Goal: Information Seeking & Learning: Learn about a topic

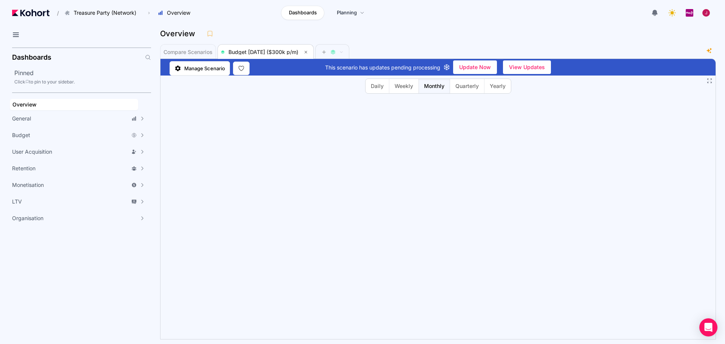
scroll to position [0, 0]
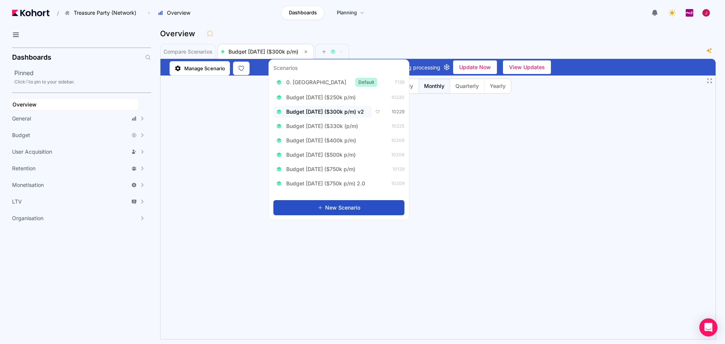
click at [350, 114] on span "Budget [DATE] ($300k p/m) v2" at bounding box center [325, 112] width 78 height 8
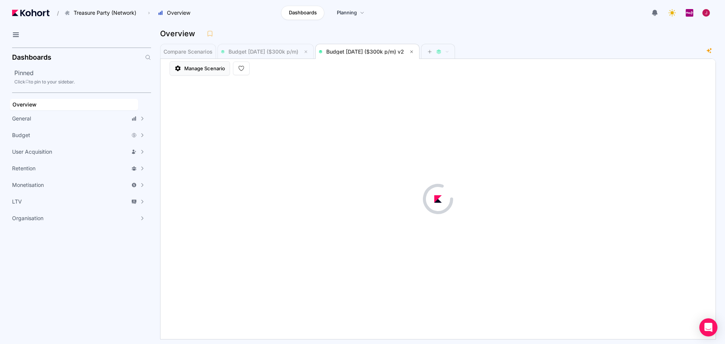
click at [193, 69] on span "Manage Scenario" at bounding box center [204, 69] width 41 height 8
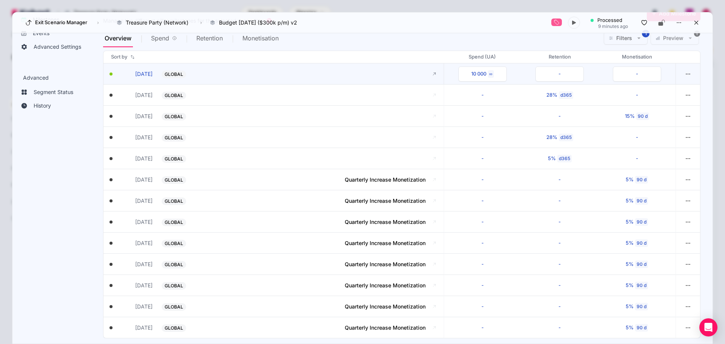
scroll to position [45, 0]
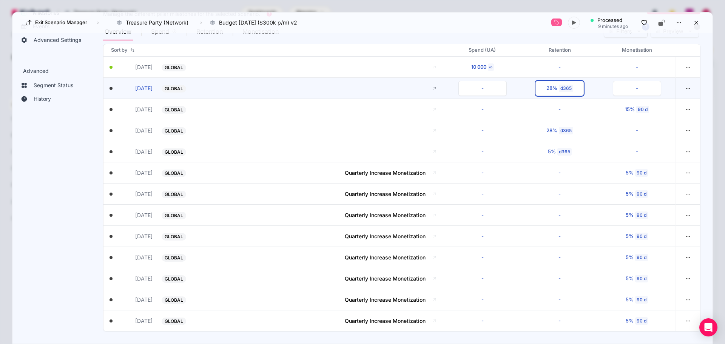
click at [559, 88] on div "d365" at bounding box center [566, 89] width 14 height 8
click at [507, 17] on div "Exit Scenario Manager › Treasure Party (Network) Charm King Treasure Party (Cam…" at bounding box center [362, 22] width 700 height 21
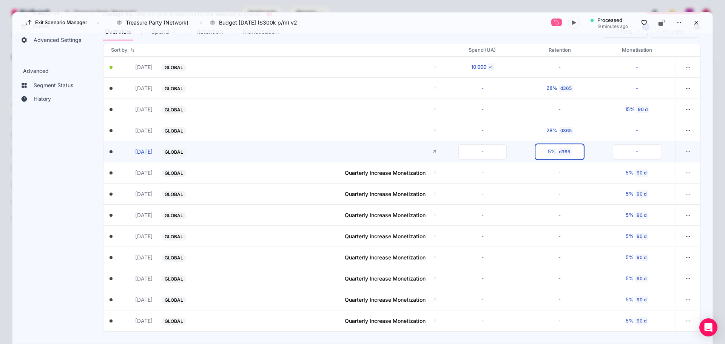
click at [557, 154] on div "d365" at bounding box center [564, 152] width 14 height 8
click at [511, 35] on div "Overview Spend Retention Monetisation Filters 1 Preview" at bounding box center [401, 31] width 597 height 18
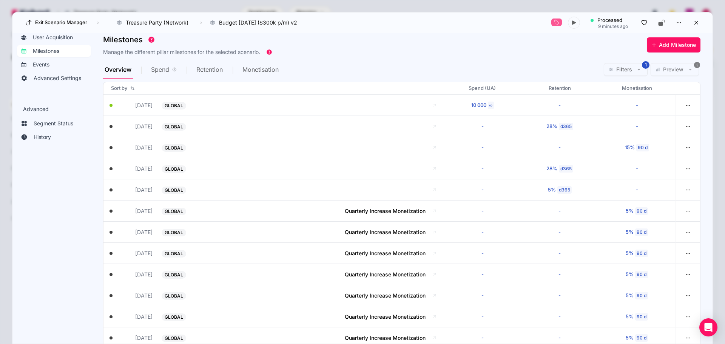
scroll to position [0, 0]
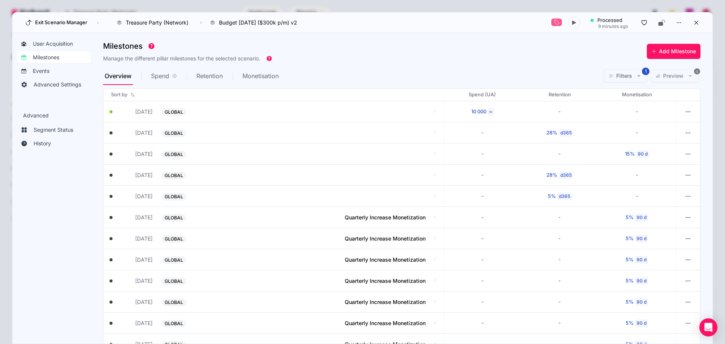
click at [163, 76] on span "Spend" at bounding box center [160, 76] width 18 height 6
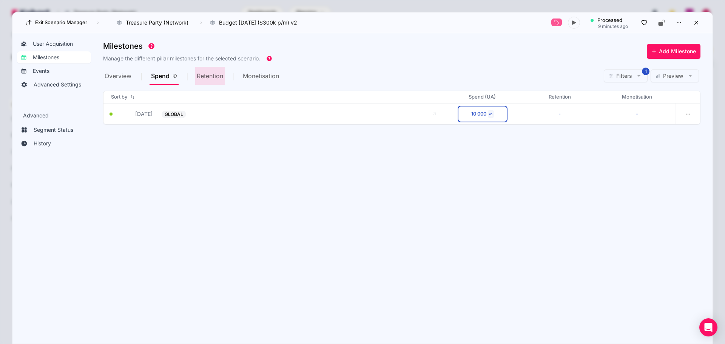
click at [225, 78] on div "Retention" at bounding box center [218, 76] width 46 height 18
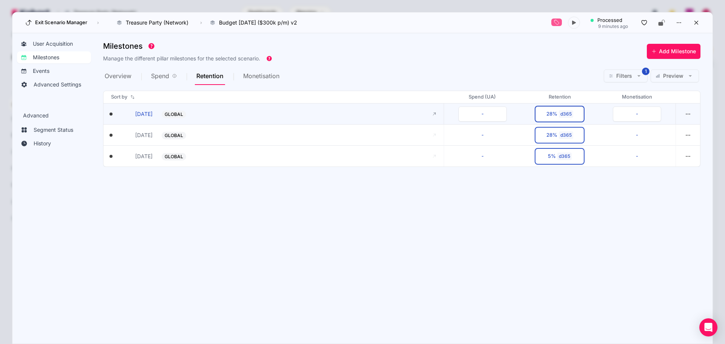
click at [556, 116] on div "28%" at bounding box center [551, 114] width 11 height 8
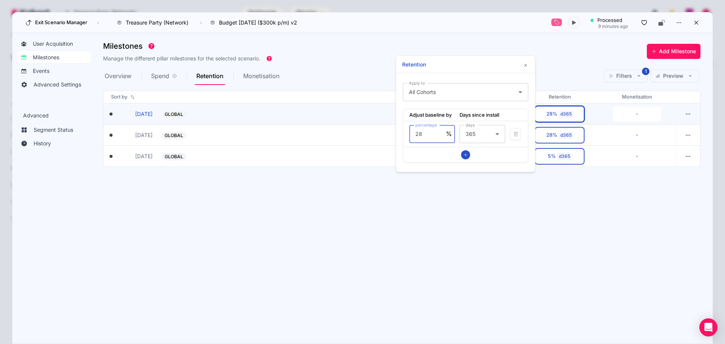
click at [489, 20] on div "Exit Scenario Manager › Treasure Party (Network) Charm King Treasure Party (Cam…" at bounding box center [362, 22] width 700 height 21
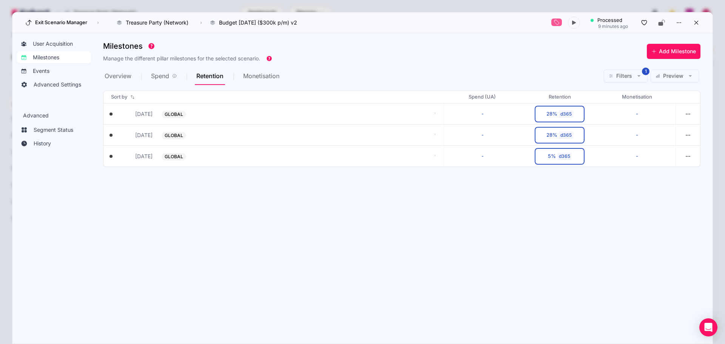
click at [279, 75] on span "Monetisation" at bounding box center [261, 76] width 36 height 6
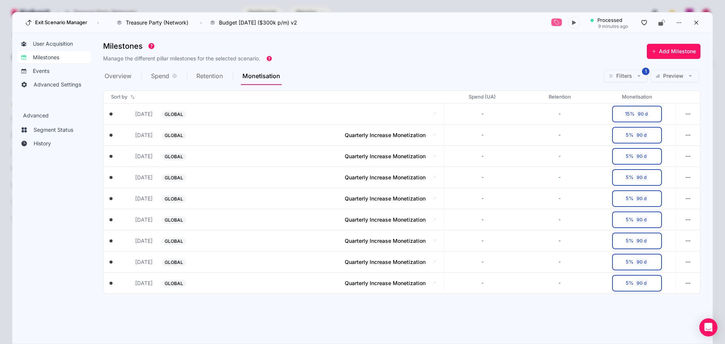
click at [117, 78] on span "Overview" at bounding box center [118, 76] width 27 height 6
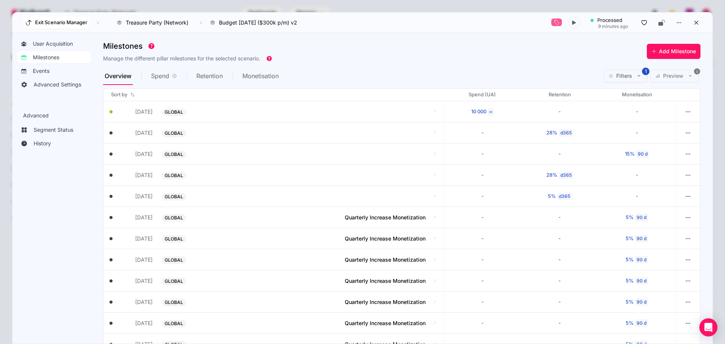
click at [27, 21] on icon at bounding box center [28, 22] width 7 height 7
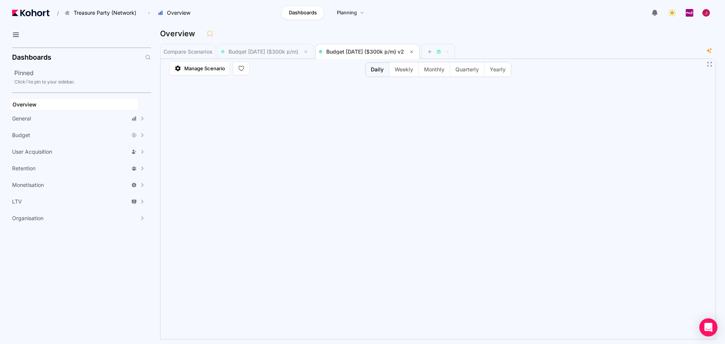
click at [246, 10] on div "Dashboards Planning" at bounding box center [326, 13] width 257 height 14
click at [518, 25] on header "/ Treasure Party (Network) Go to products list Charm King Treasure Party (Campa…" at bounding box center [362, 14] width 725 height 28
click at [653, 12] on icon at bounding box center [654, 12] width 6 height 7
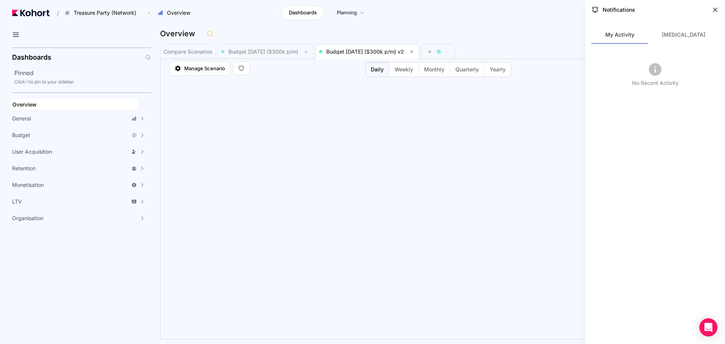
click at [710, 13] on div "Notifications" at bounding box center [655, 10] width 128 height 8
click at [717, 8] on icon at bounding box center [715, 10] width 8 height 8
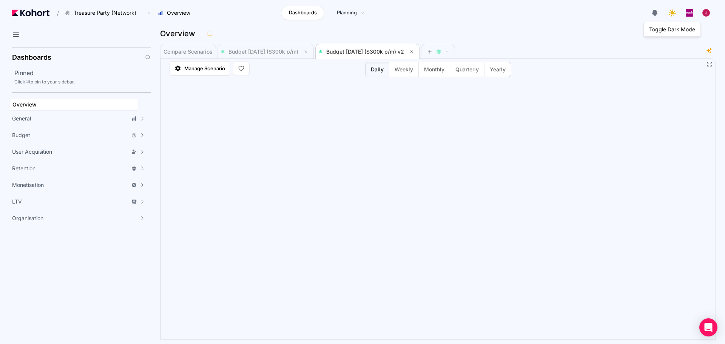
click at [676, 9] on icon at bounding box center [672, 13] width 11 height 11
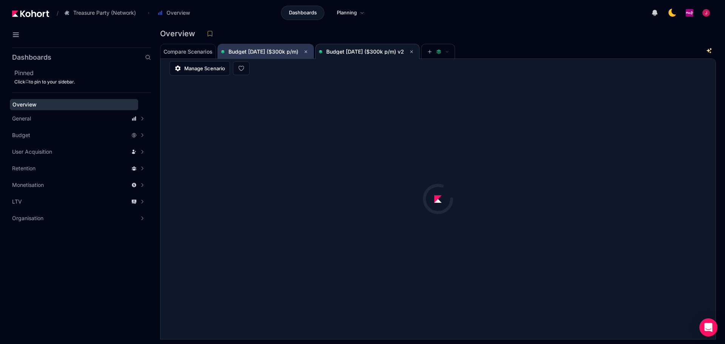
click at [282, 52] on span "Budget [DATE] ($300k p/m)" at bounding box center [263, 51] width 70 height 6
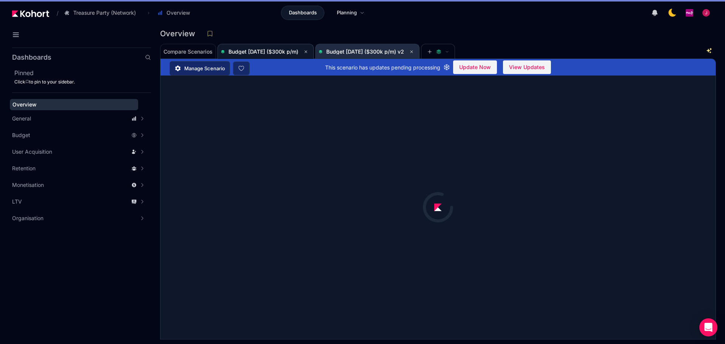
click at [381, 49] on span "Budget [DATE] ($300k p/m) v2" at bounding box center [365, 51] width 78 height 6
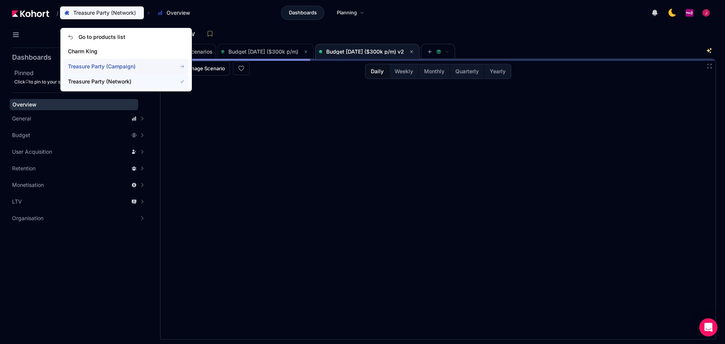
click at [119, 62] on span "Treasure Party (Campaign)" at bounding box center [125, 66] width 125 height 15
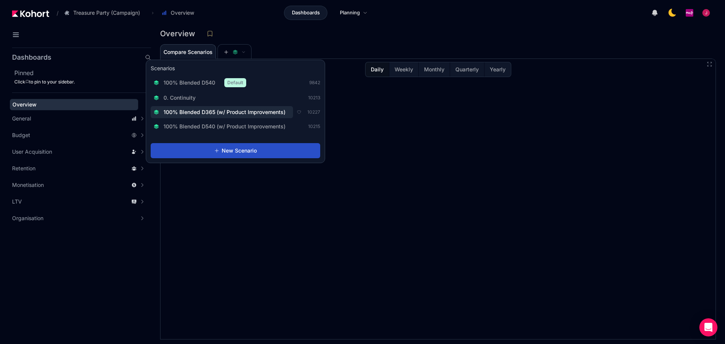
click at [240, 112] on span "100% Blended D365 (w/ Product Improvements)" at bounding box center [224, 112] width 122 height 8
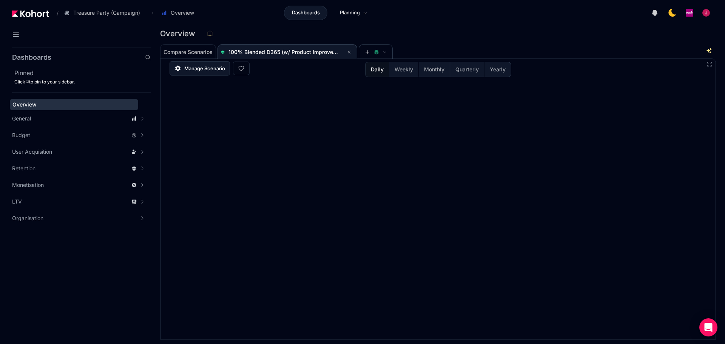
click at [212, 71] on span "Manage Scenario" at bounding box center [204, 69] width 41 height 8
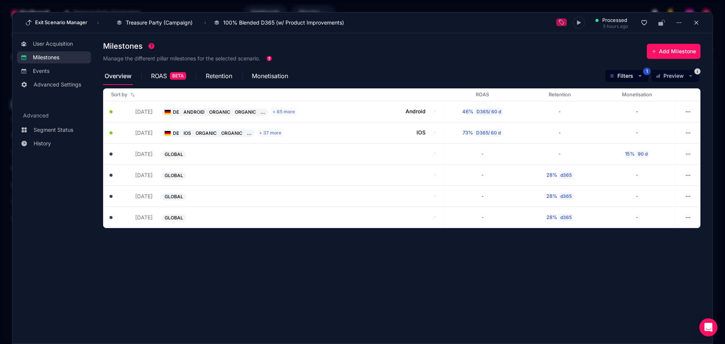
click at [141, 72] on div "Overview" at bounding box center [126, 76] width 46 height 18
click at [153, 74] on span "ROAS" at bounding box center [159, 76] width 16 height 6
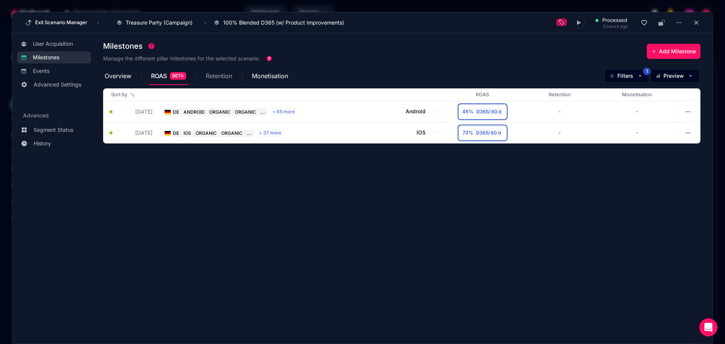
click at [214, 75] on span "Retention" at bounding box center [219, 76] width 26 height 6
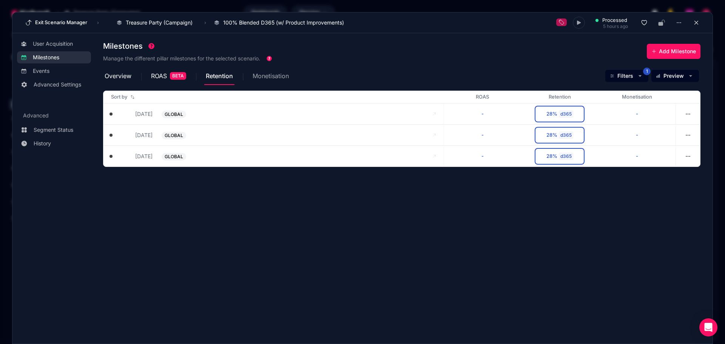
click at [277, 75] on span "Monetisation" at bounding box center [271, 76] width 36 height 6
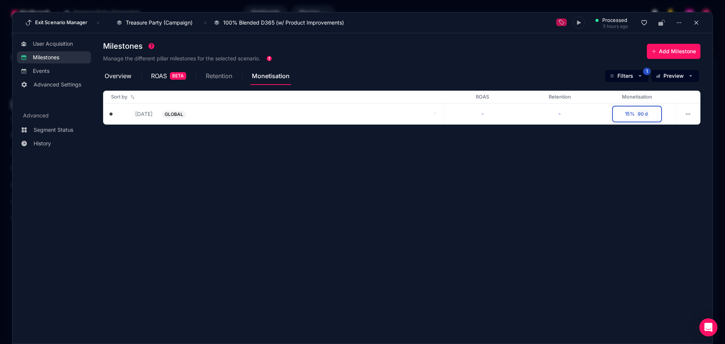
click at [244, 77] on div "Retention" at bounding box center [227, 76] width 46 height 18
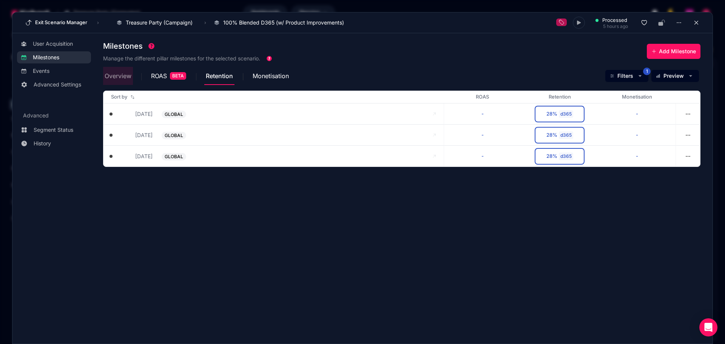
click at [121, 79] on span "Overview" at bounding box center [118, 76] width 27 height 6
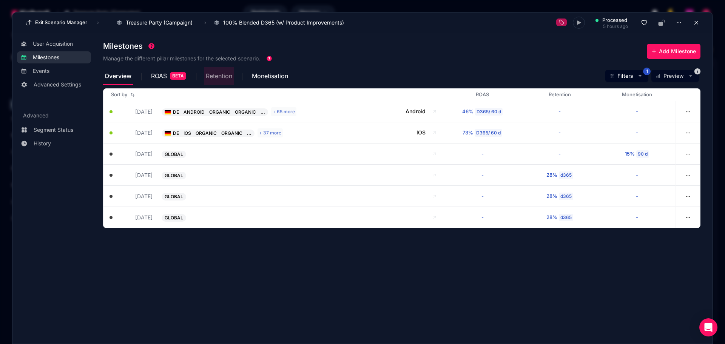
click at [213, 78] on span "Retention" at bounding box center [219, 76] width 26 height 6
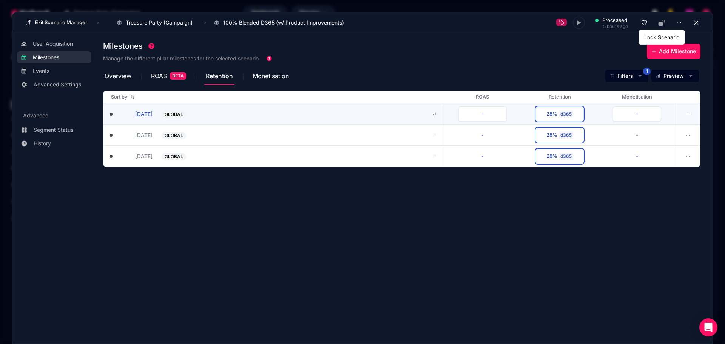
click at [558, 112] on button "28% d365" at bounding box center [559, 113] width 48 height 15
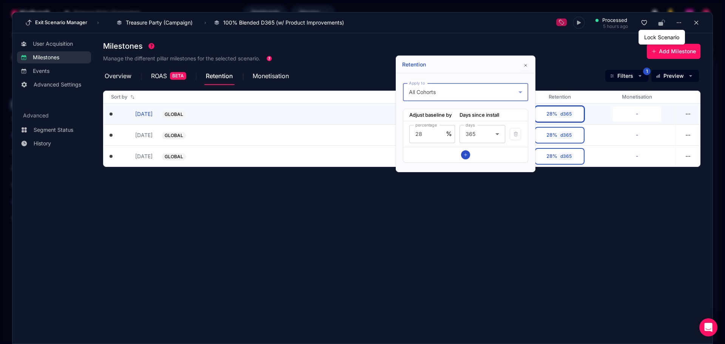
click at [508, 92] on div "All Cohorts" at bounding box center [463, 92] width 109 height 9
click at [477, 65] on div at bounding box center [362, 172] width 725 height 344
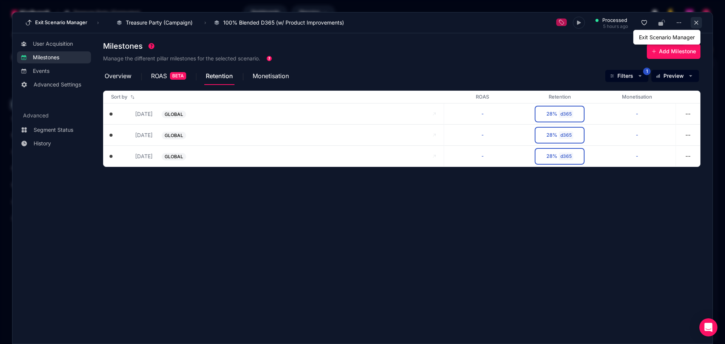
click at [695, 22] on icon at bounding box center [696, 23] width 4 height 4
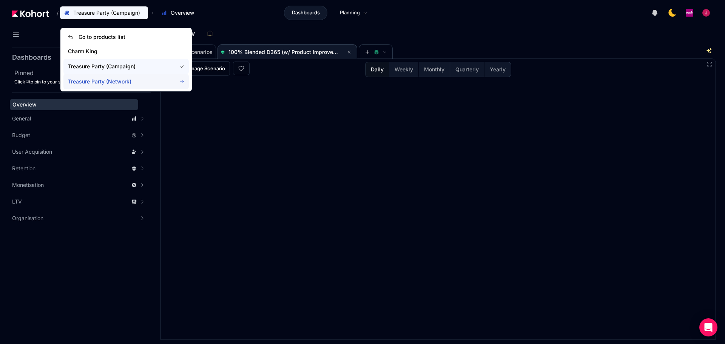
click at [114, 81] on span "Treasure Party (Network)" at bounding box center [118, 82] width 100 height 8
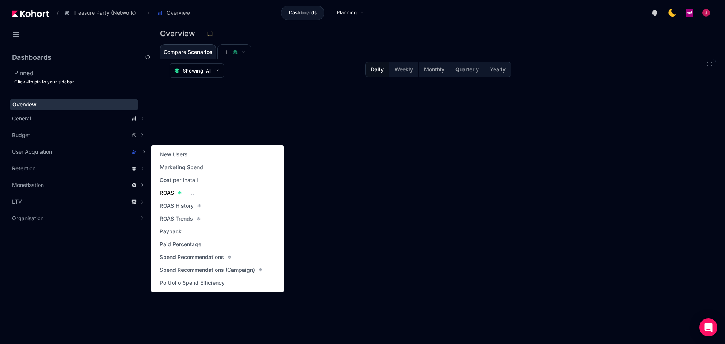
click at [168, 192] on span "ROAS" at bounding box center [167, 193] width 14 height 8
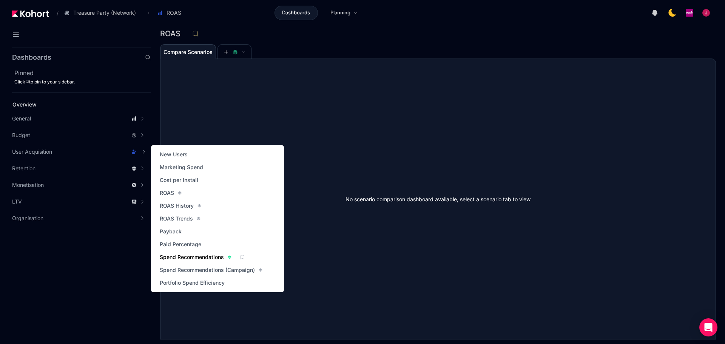
click at [197, 257] on span "Spend Recommendations" at bounding box center [192, 257] width 64 height 8
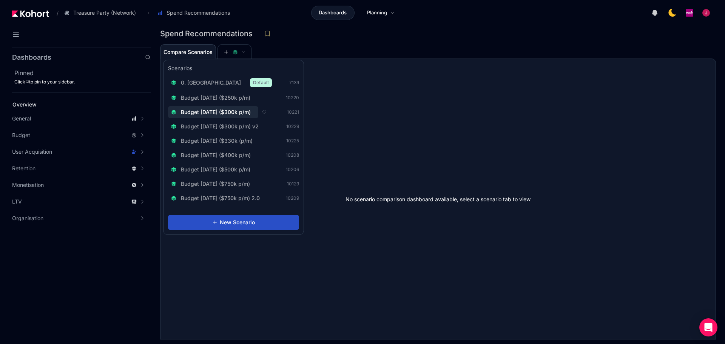
click at [233, 108] on button "Budget [DATE] ($300k p/m)" at bounding box center [213, 112] width 90 height 12
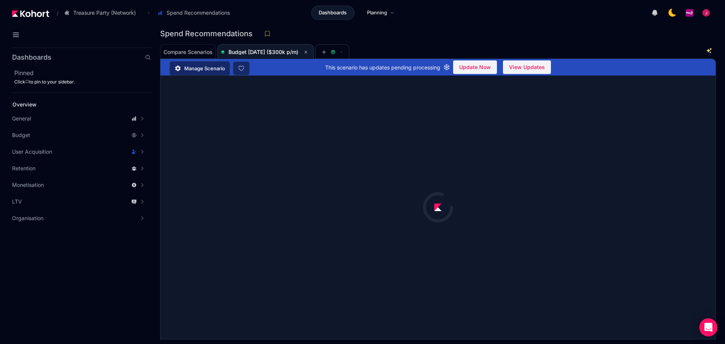
click at [431, 34] on div "Spend Recommendations" at bounding box center [435, 33] width 550 height 11
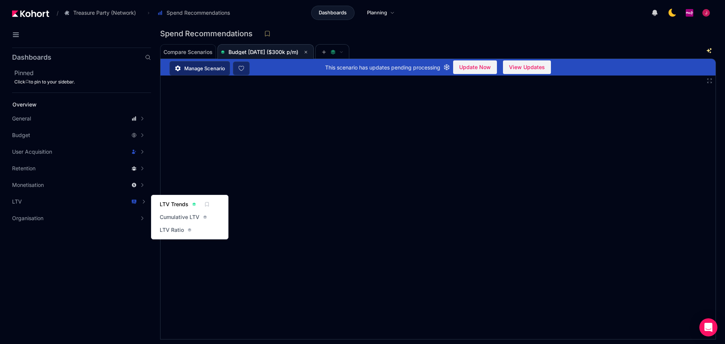
click at [168, 202] on span "LTV Trends" at bounding box center [174, 204] width 29 height 8
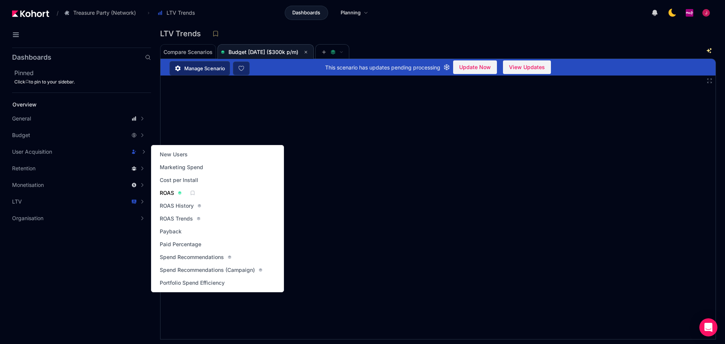
click at [169, 190] on span "ROAS" at bounding box center [167, 193] width 14 height 8
click at [174, 181] on span "Cost per Install" at bounding box center [179, 180] width 39 height 8
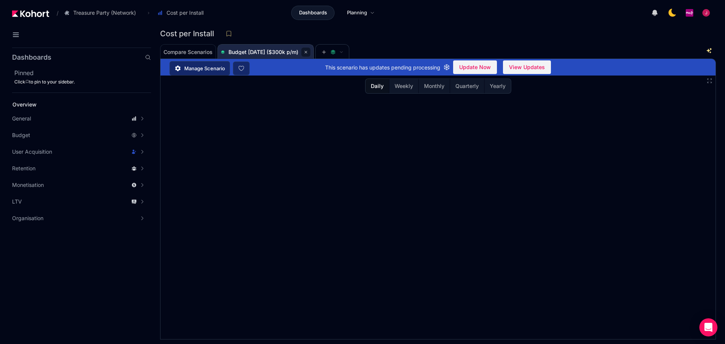
click at [308, 52] on icon at bounding box center [305, 52] width 5 height 5
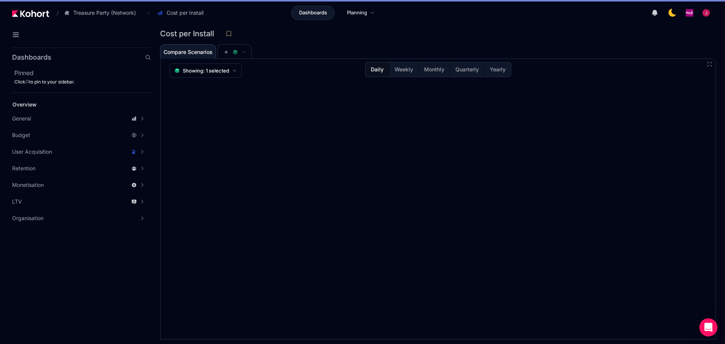
click at [314, 50] on div "Compare Scenarios" at bounding box center [432, 51] width 545 height 15
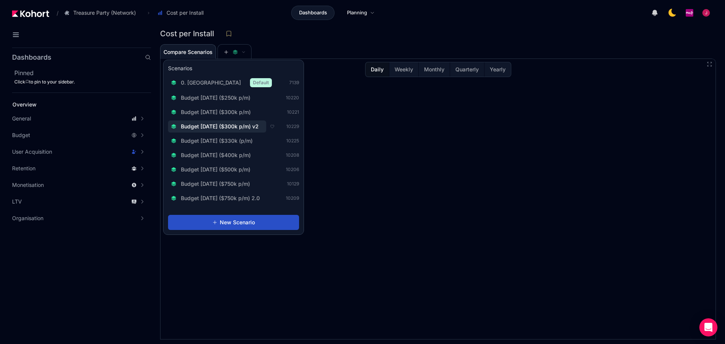
click at [236, 114] on span "Budget [DATE] ($300k p/m)" at bounding box center [216, 112] width 70 height 8
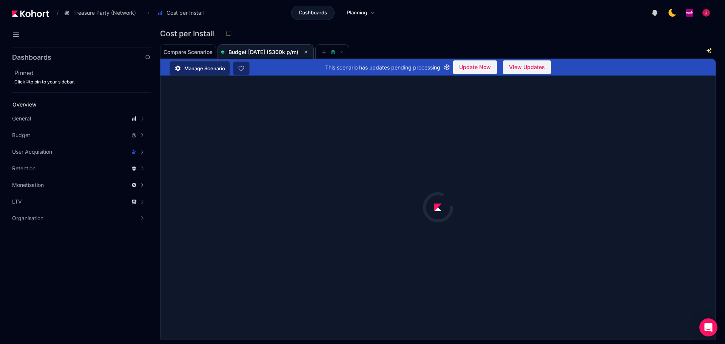
click at [456, 32] on div "Cost per Install" at bounding box center [435, 33] width 550 height 11
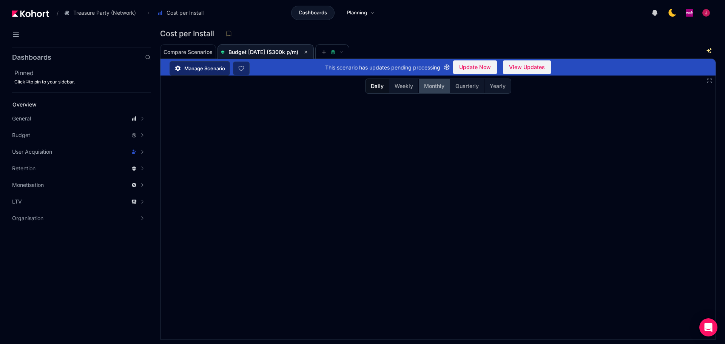
click at [427, 85] on span "Monthly" at bounding box center [434, 86] width 20 height 8
click at [432, 88] on span "Monthly" at bounding box center [434, 86] width 20 height 8
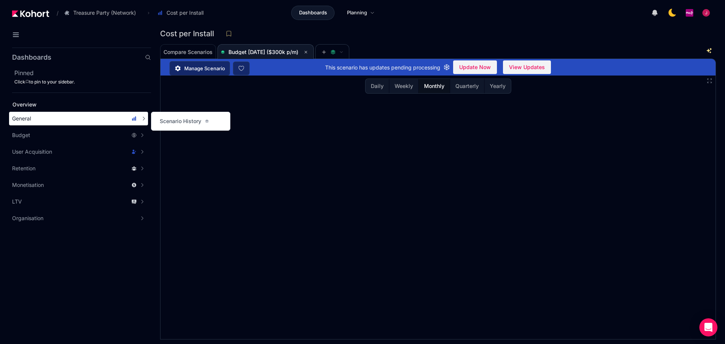
click at [53, 113] on div "General" at bounding box center [78, 119] width 139 height 14
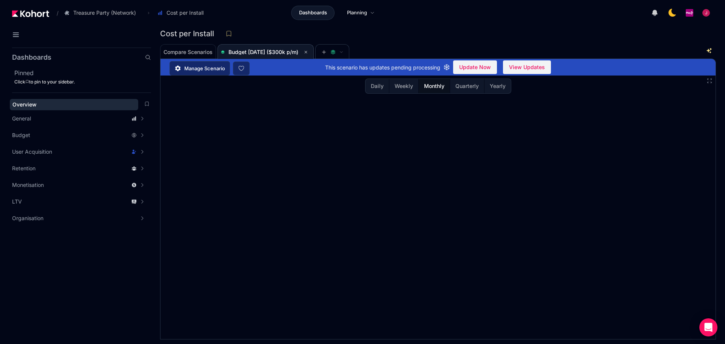
click at [43, 105] on div "Overview" at bounding box center [73, 105] width 123 height 8
click at [434, 83] on span "Monthly" at bounding box center [434, 86] width 20 height 8
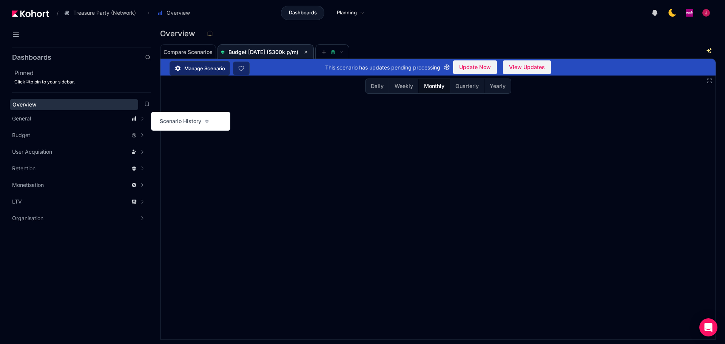
click at [95, 107] on div "Overview" at bounding box center [73, 105] width 123 height 8
click at [377, 90] on button "Daily" at bounding box center [376, 86] width 23 height 14
